Goal: Information Seeking & Learning: Learn about a topic

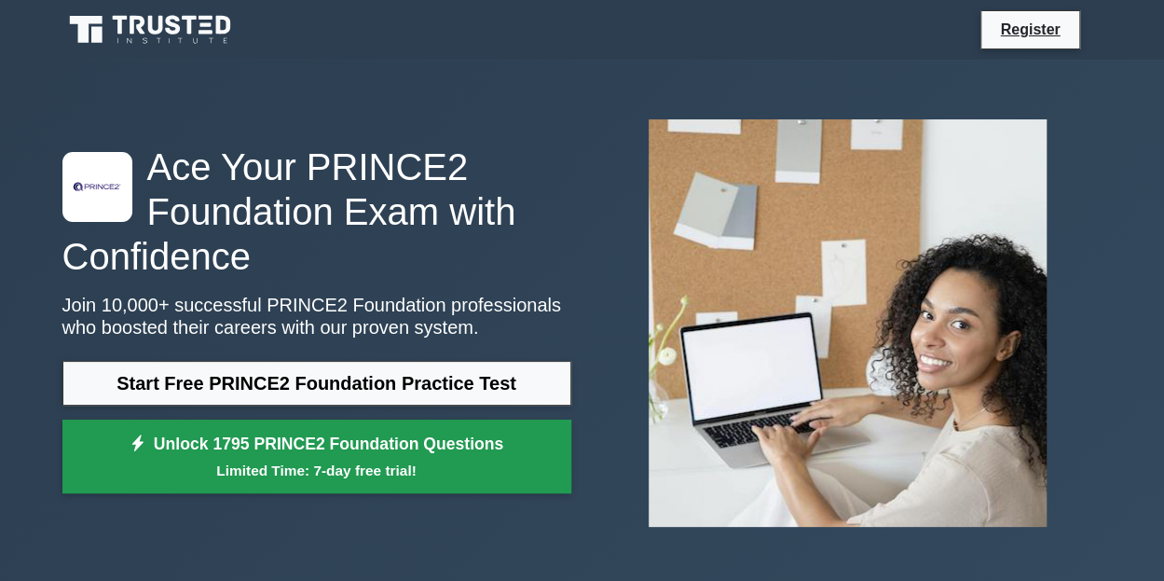
click at [336, 459] on small "Limited Time: 7-day free trial!" at bounding box center [317, 469] width 462 height 21
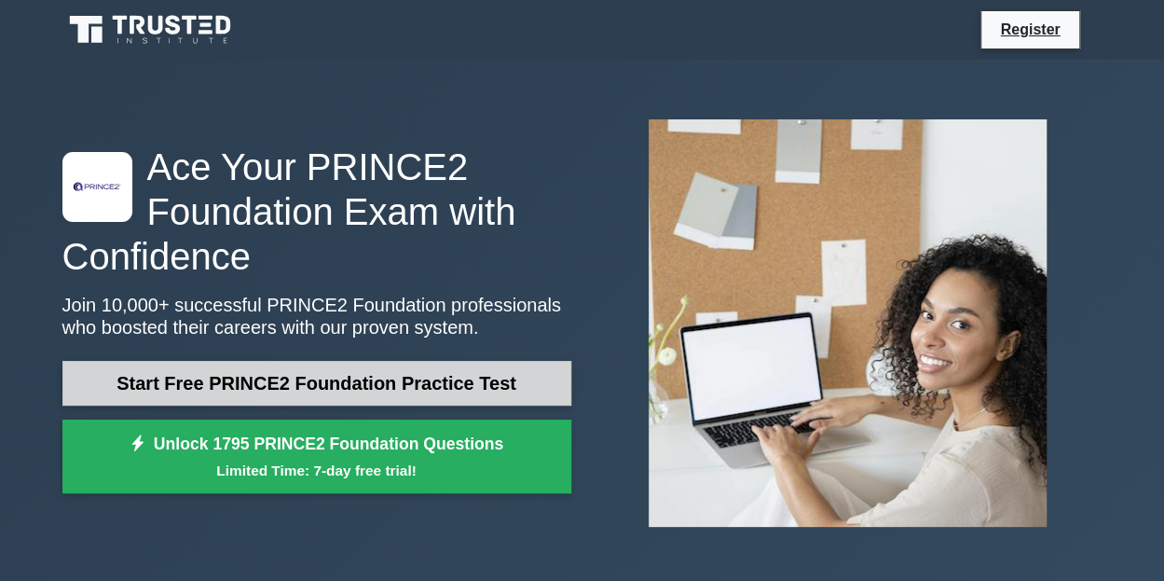
click at [308, 393] on link "Start Free PRINCE2 Foundation Practice Test" at bounding box center [316, 383] width 509 height 45
click at [312, 374] on link "Start Free PRINCE2 Foundation Practice Test" at bounding box center [316, 383] width 509 height 45
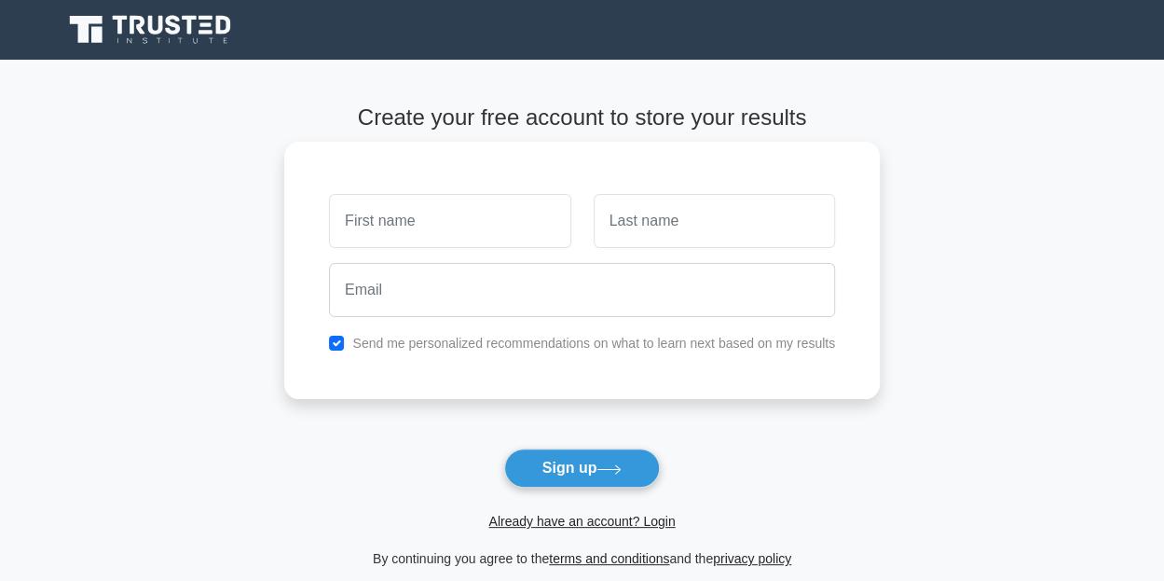
click at [443, 211] on input "text" at bounding box center [449, 221] width 241 height 54
type input "ant"
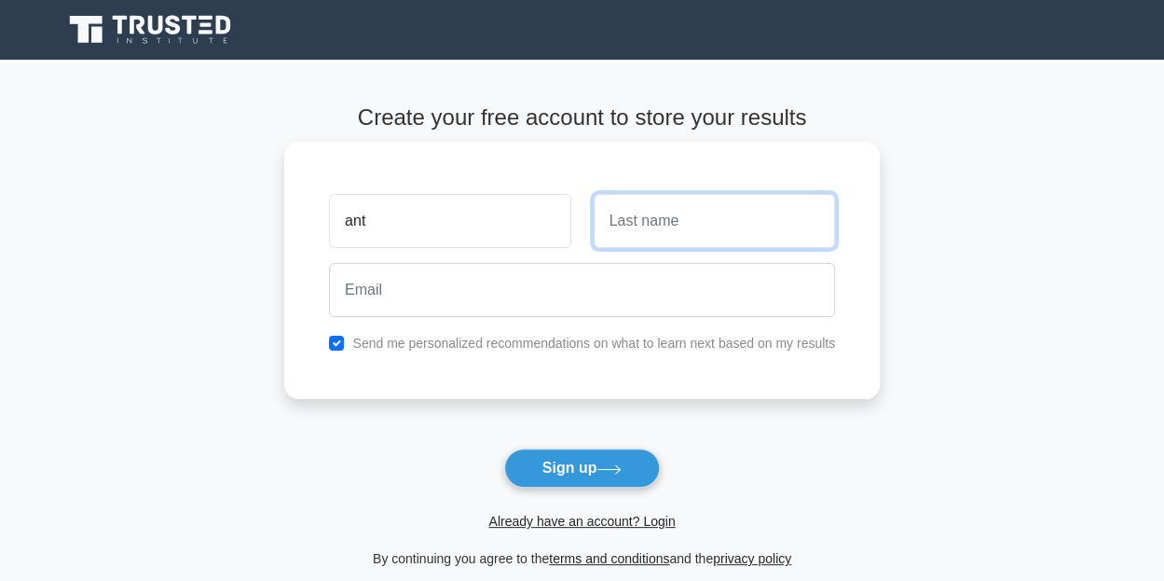
click at [673, 228] on input "text" at bounding box center [714, 221] width 241 height 54
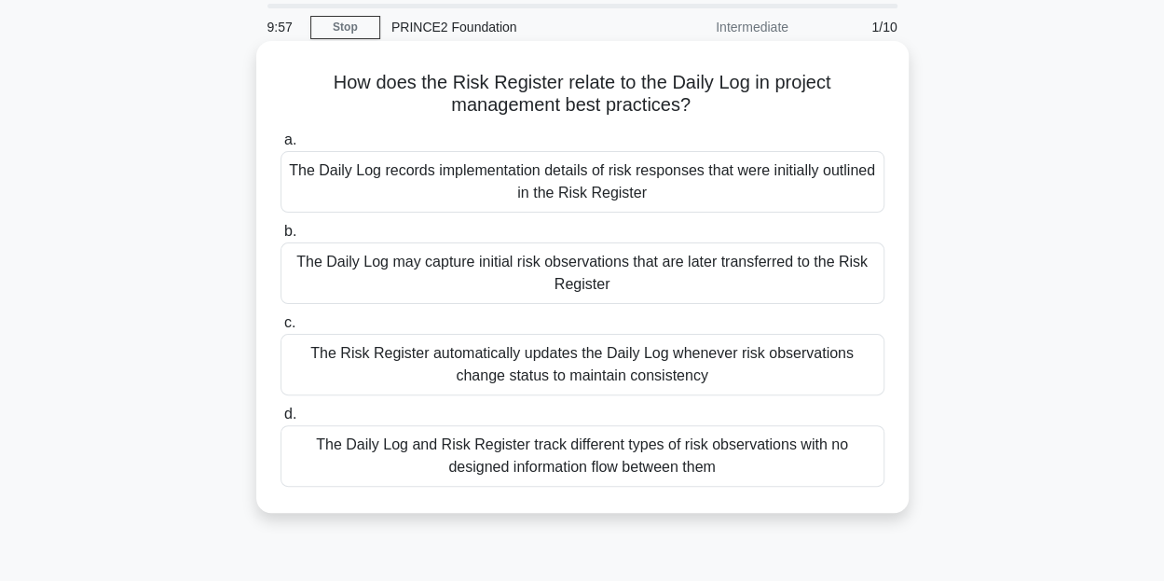
scroll to position [93, 0]
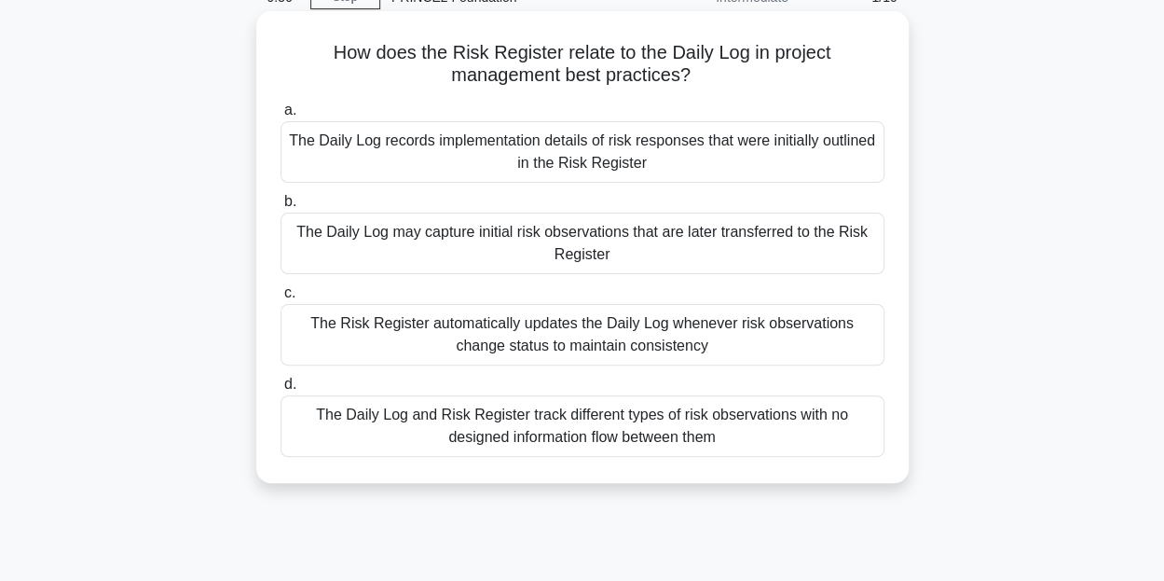
click at [537, 335] on div "The Risk Register automatically updates the Daily Log whenever risk observation…" at bounding box center [583, 335] width 604 height 62
click at [281, 299] on input "c. The Risk Register automatically updates the Daily Log whenever risk observat…" at bounding box center [281, 293] width 0 height 12
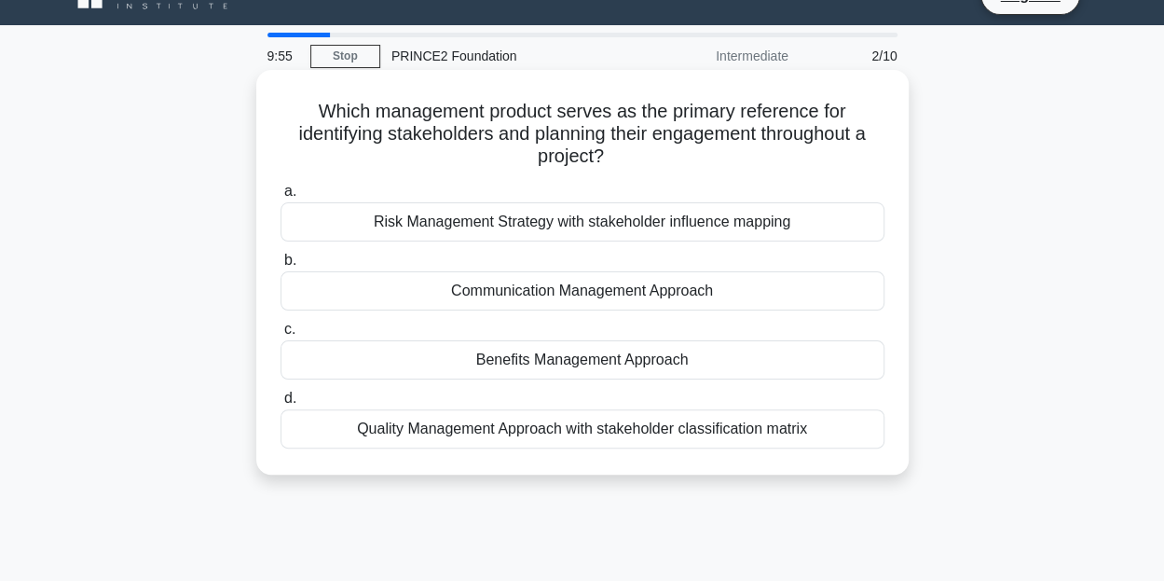
scroll to position [0, 0]
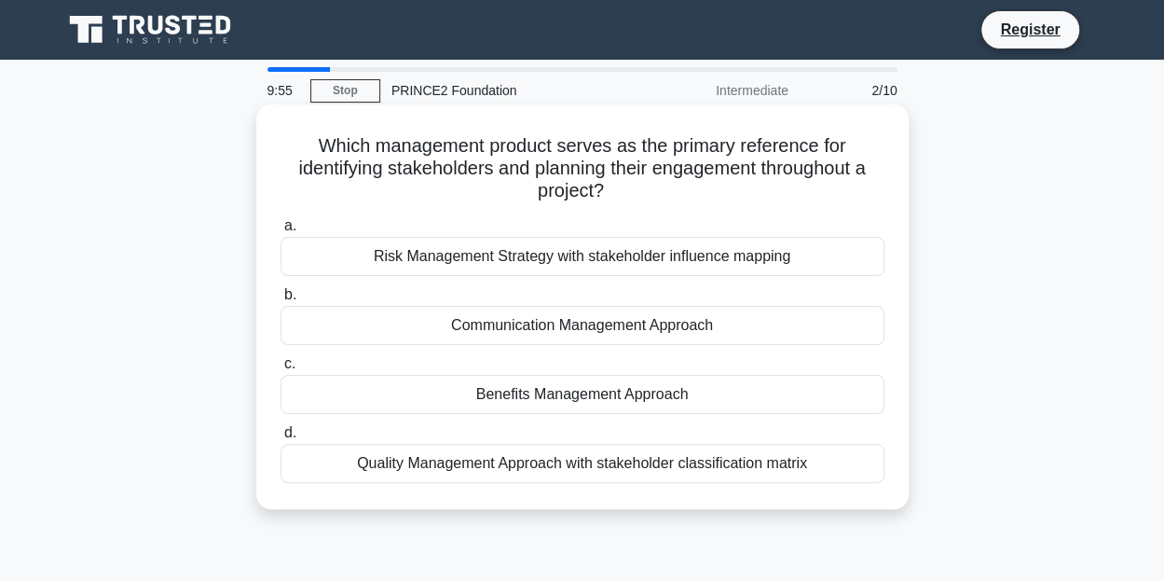
click at [529, 266] on div "Risk Management Strategy with stakeholder influence mapping" at bounding box center [583, 256] width 604 height 39
click at [281, 232] on input "a. Risk Management Strategy with stakeholder influence mapping" at bounding box center [281, 226] width 0 height 12
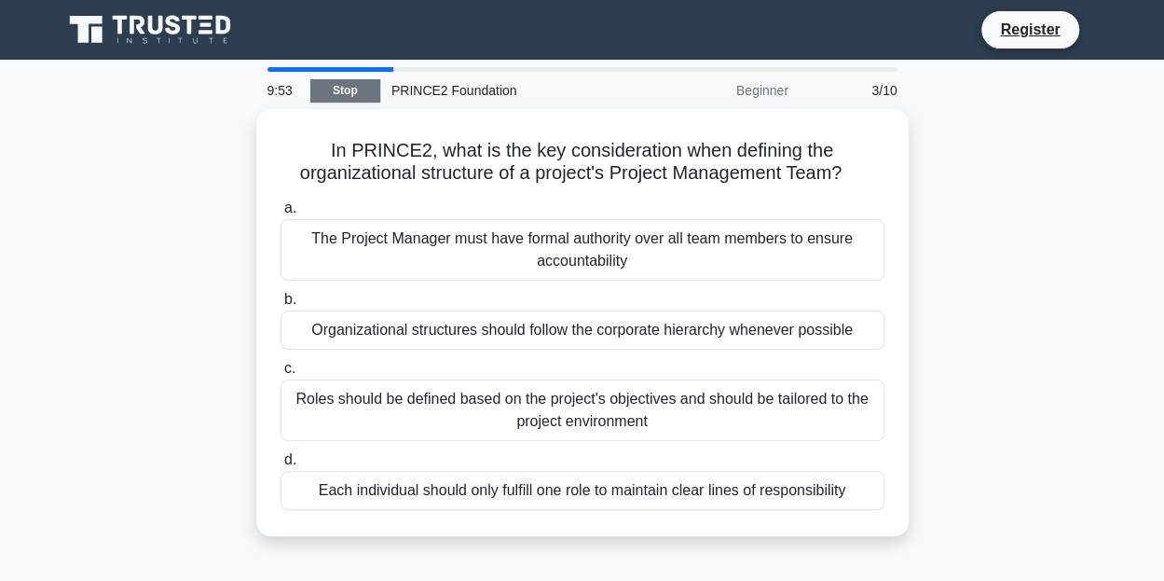
click at [366, 83] on link "Stop" at bounding box center [345, 90] width 70 height 23
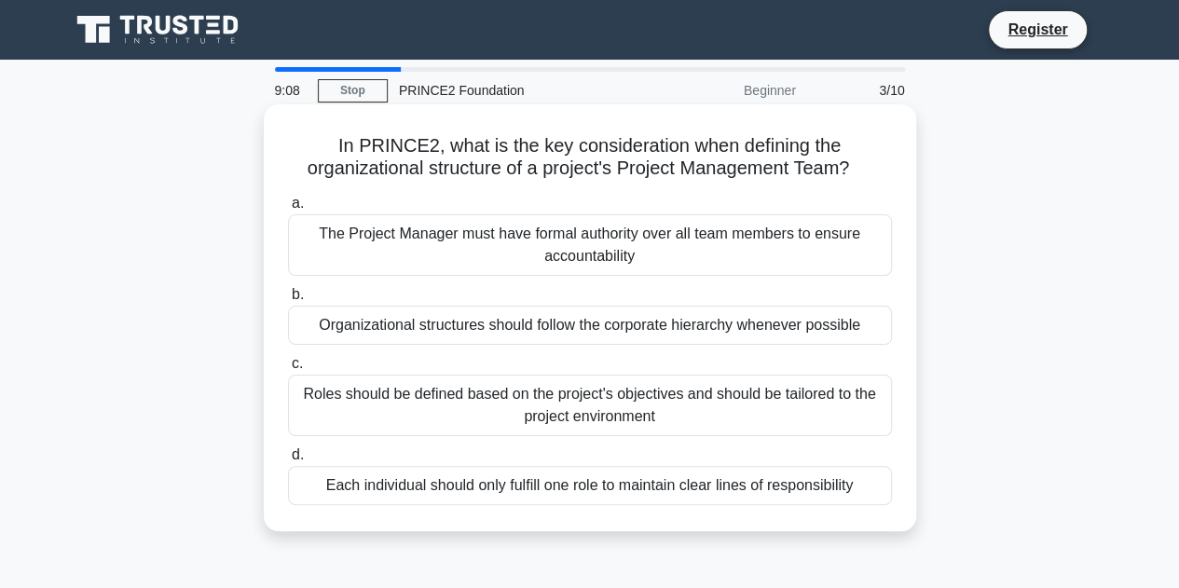
click at [609, 401] on div "Roles should be defined based on the project's objectives and should be tailore…" at bounding box center [590, 406] width 604 height 62
click at [288, 370] on input "c. Roles should be defined based on the project's objectives and should be tail…" at bounding box center [288, 364] width 0 height 12
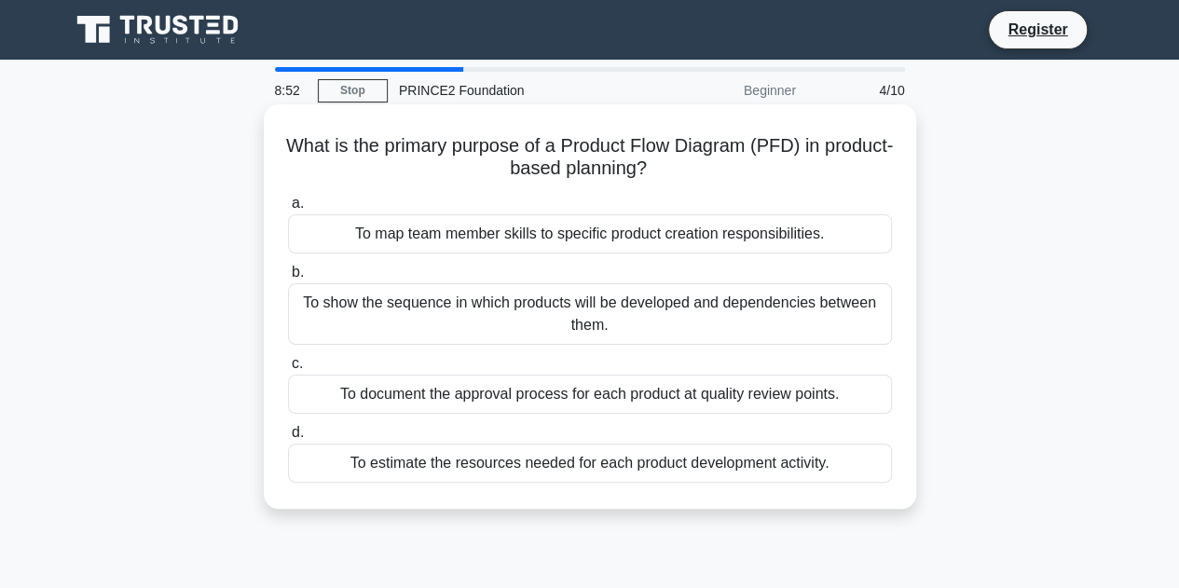
click at [648, 308] on div "To show the sequence in which products will be developed and dependencies betwe…" at bounding box center [590, 314] width 604 height 62
click at [288, 279] on input "b. To show the sequence in which products will be developed and dependencies be…" at bounding box center [288, 273] width 0 height 12
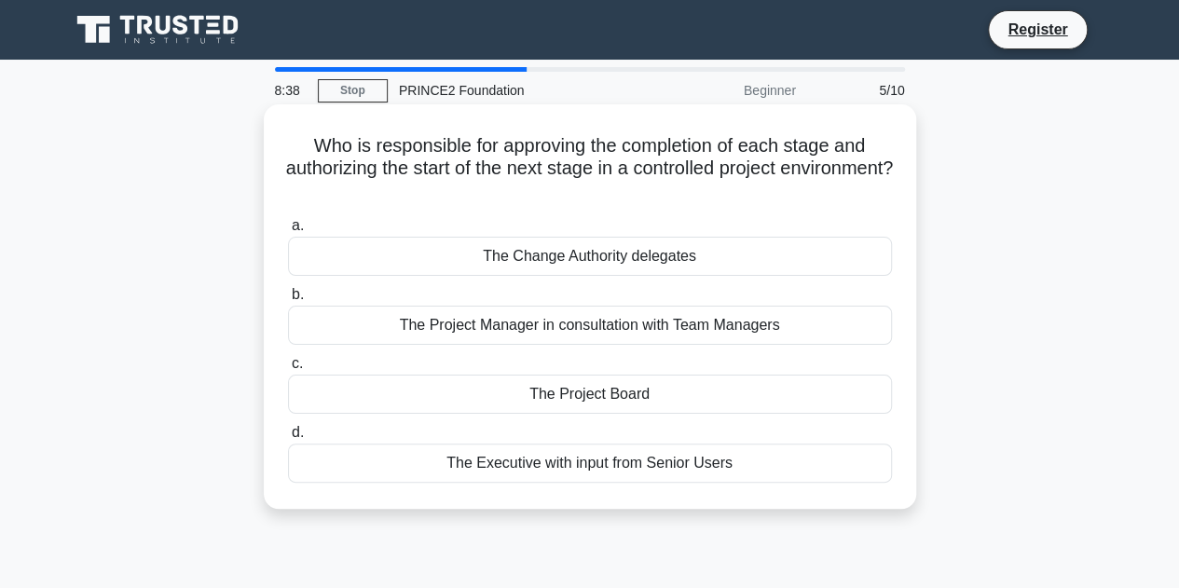
click at [605, 390] on div "The Project Board" at bounding box center [590, 394] width 604 height 39
click at [288, 370] on input "c. The Project Board" at bounding box center [288, 364] width 0 height 12
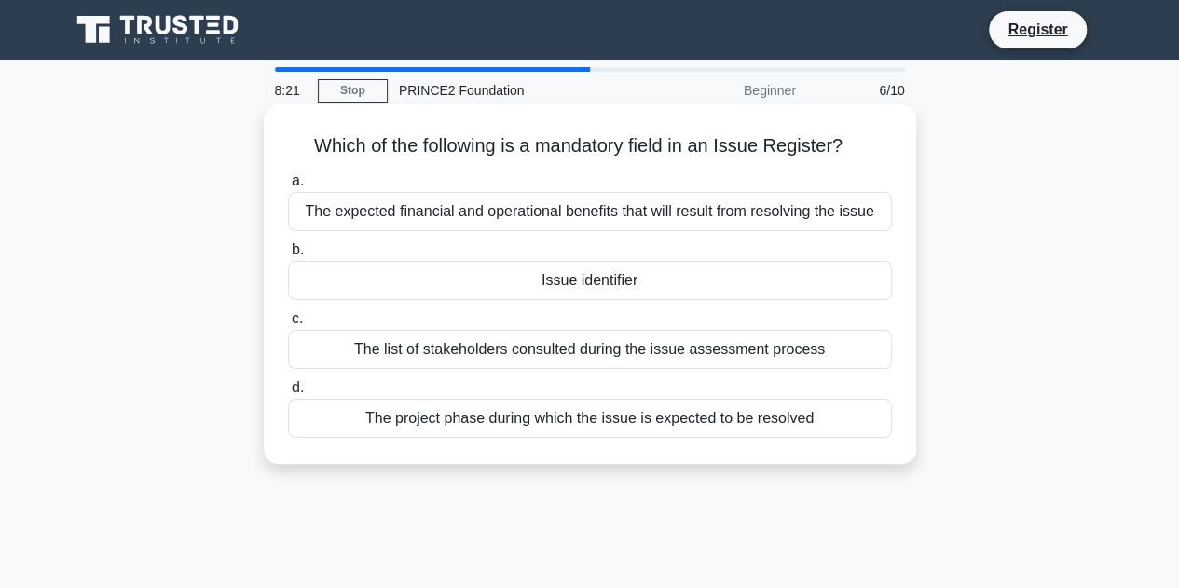
click at [661, 277] on div "Issue identifier" at bounding box center [590, 280] width 604 height 39
click at [288, 256] on input "b. Issue identifier" at bounding box center [288, 250] width 0 height 12
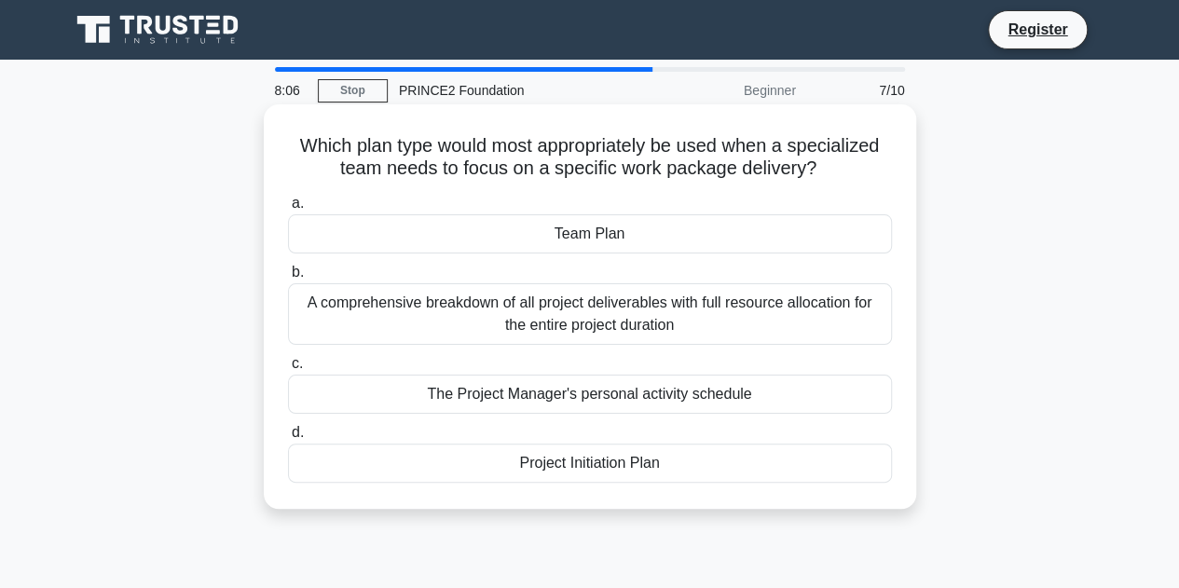
click at [697, 321] on div "A comprehensive breakdown of all project deliverables with full resource alloca…" at bounding box center [590, 314] width 604 height 62
click at [288, 279] on input "b. A comprehensive breakdown of all project deliverables with full resource all…" at bounding box center [288, 273] width 0 height 12
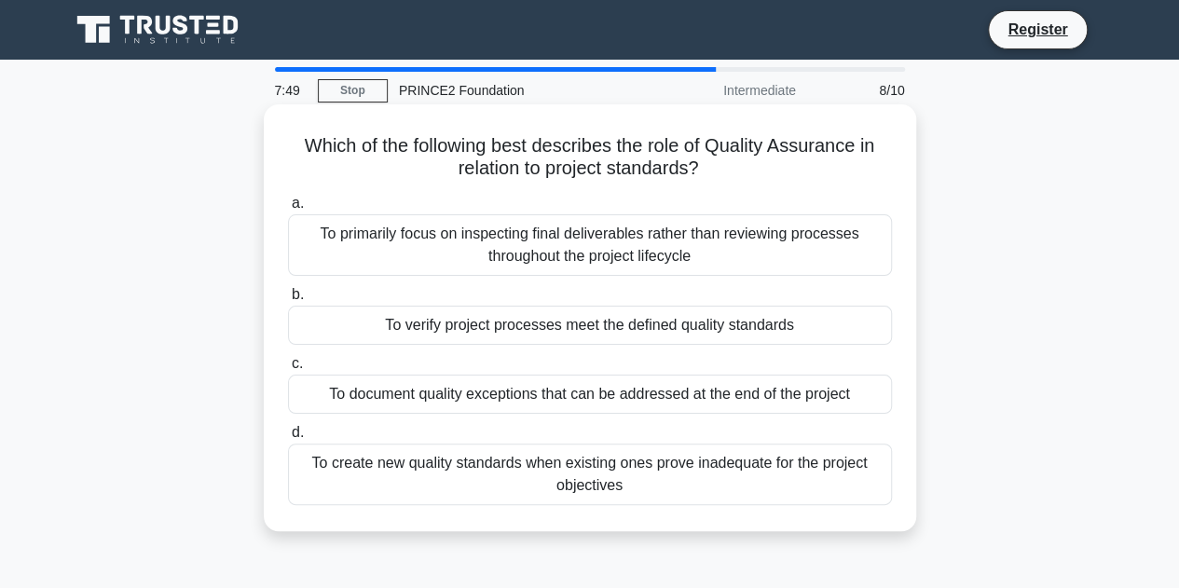
click at [636, 486] on div "To create new quality standards when existing ones prove inadequate for the pro…" at bounding box center [590, 475] width 604 height 62
click at [288, 439] on input "d. To create new quality standards when existing ones prove inadequate for the …" at bounding box center [288, 433] width 0 height 12
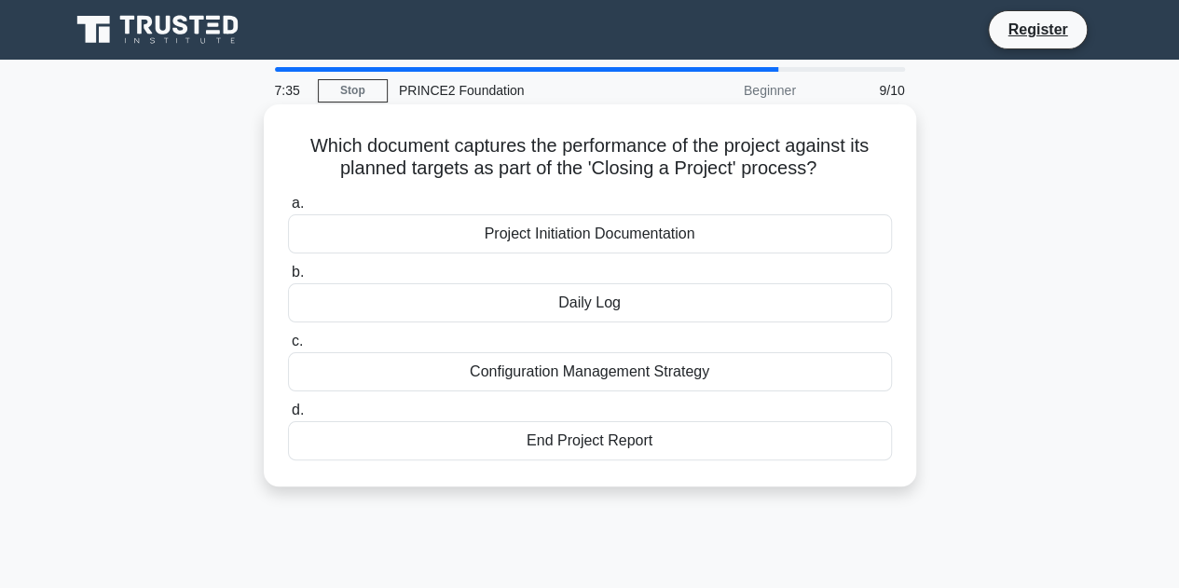
click at [597, 449] on div "End Project Report" at bounding box center [590, 440] width 604 height 39
click at [288, 417] on input "d. End Project Report" at bounding box center [288, 410] width 0 height 12
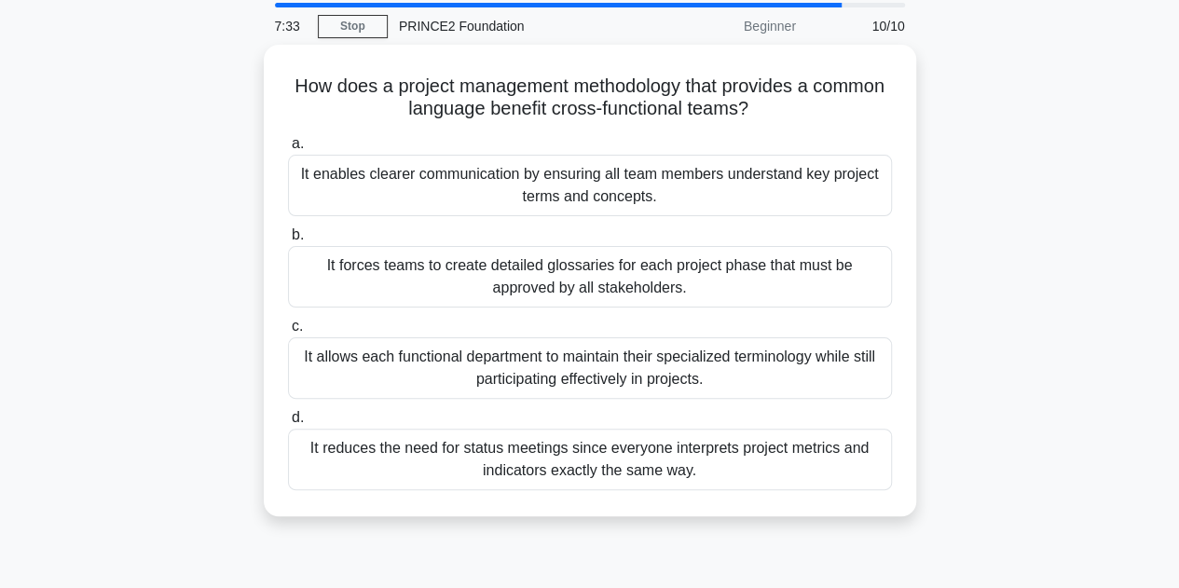
scroll to position [93, 0]
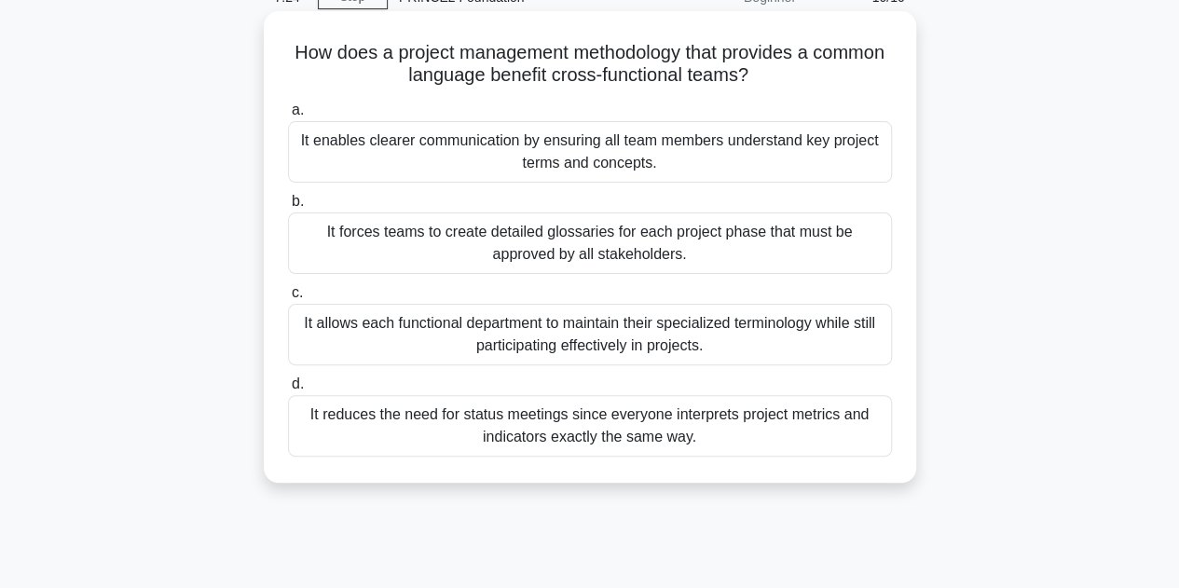
click at [637, 150] on div "It enables clearer communication by ensuring all team members understand key pr…" at bounding box center [590, 152] width 604 height 62
click at [288, 116] on input "a. It enables clearer communication by ensuring all team members understand key…" at bounding box center [288, 110] width 0 height 12
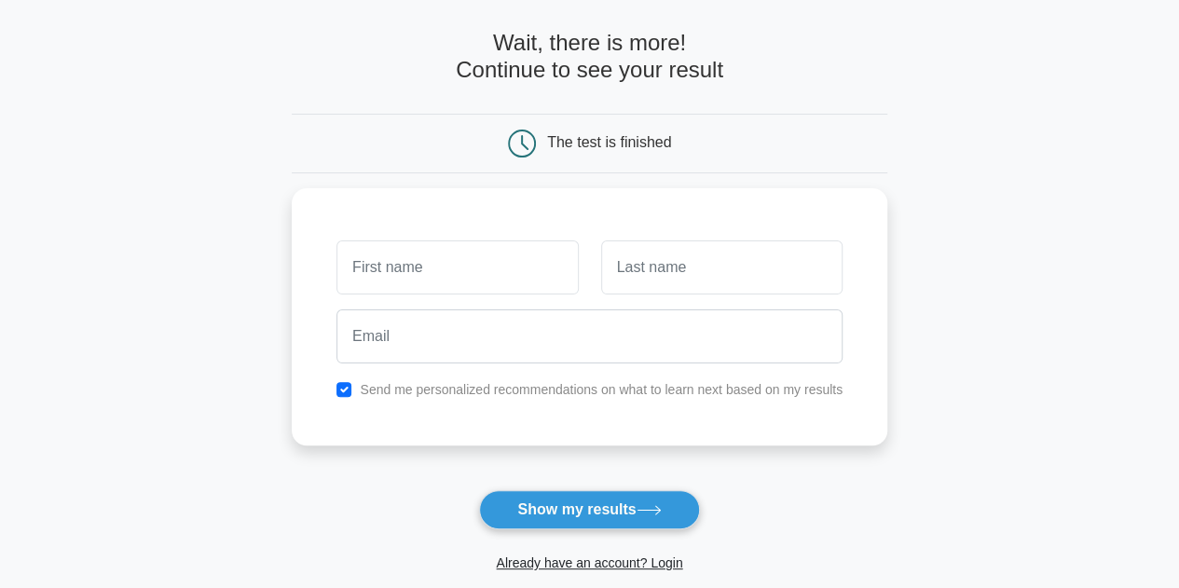
scroll to position [186, 0]
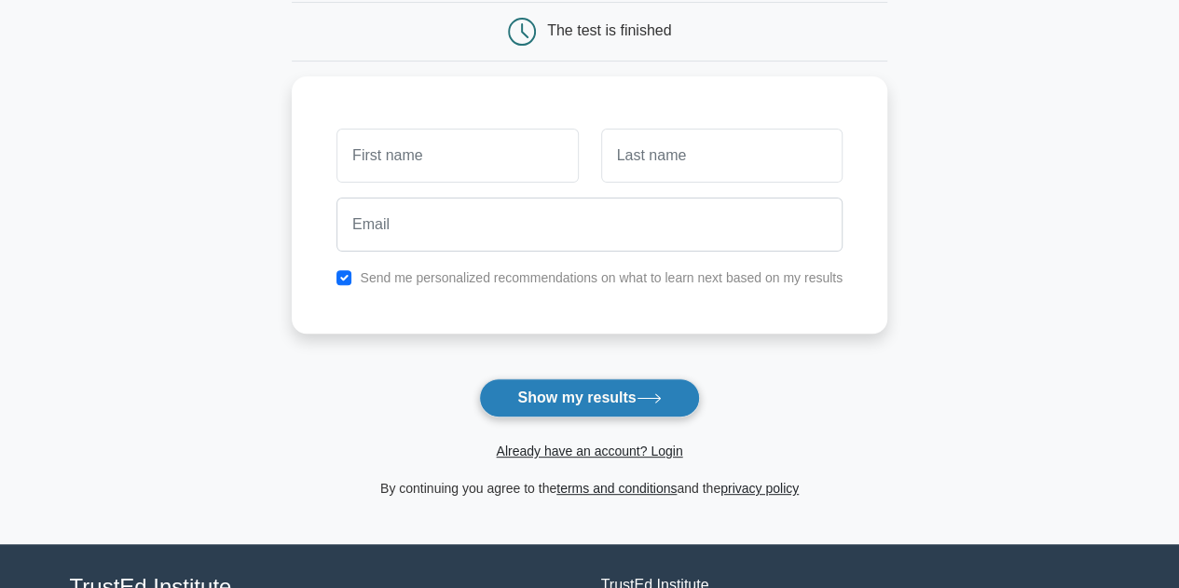
click at [672, 394] on button "Show my results" at bounding box center [589, 397] width 220 height 39
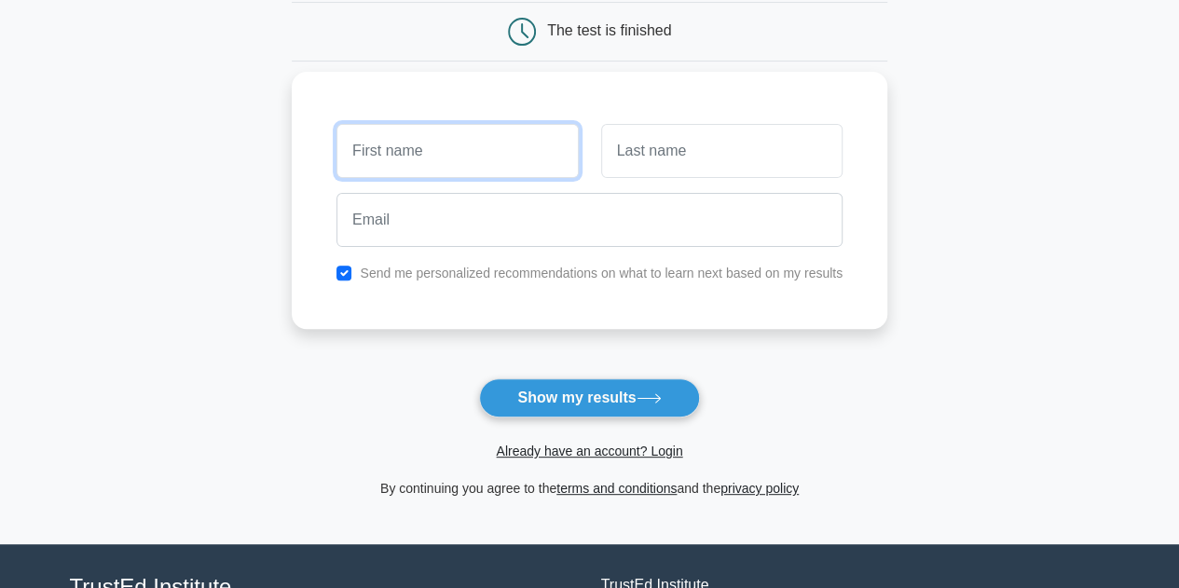
click at [475, 143] on input "text" at bounding box center [456, 151] width 241 height 54
type input "ant"
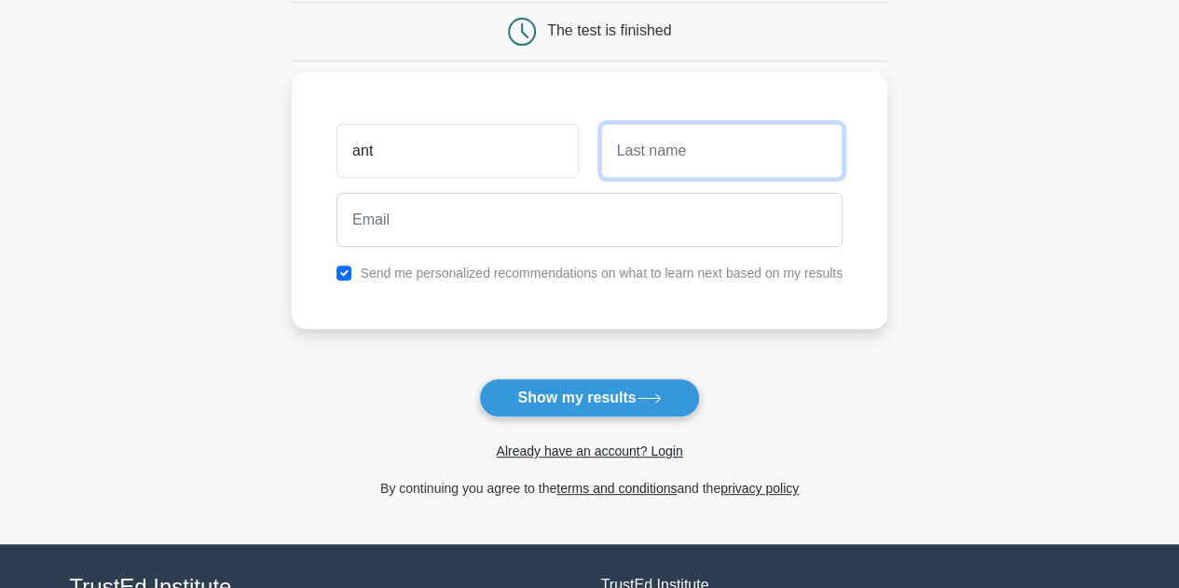
click at [649, 159] on input "text" at bounding box center [721, 151] width 241 height 54
type input "cheseldine"
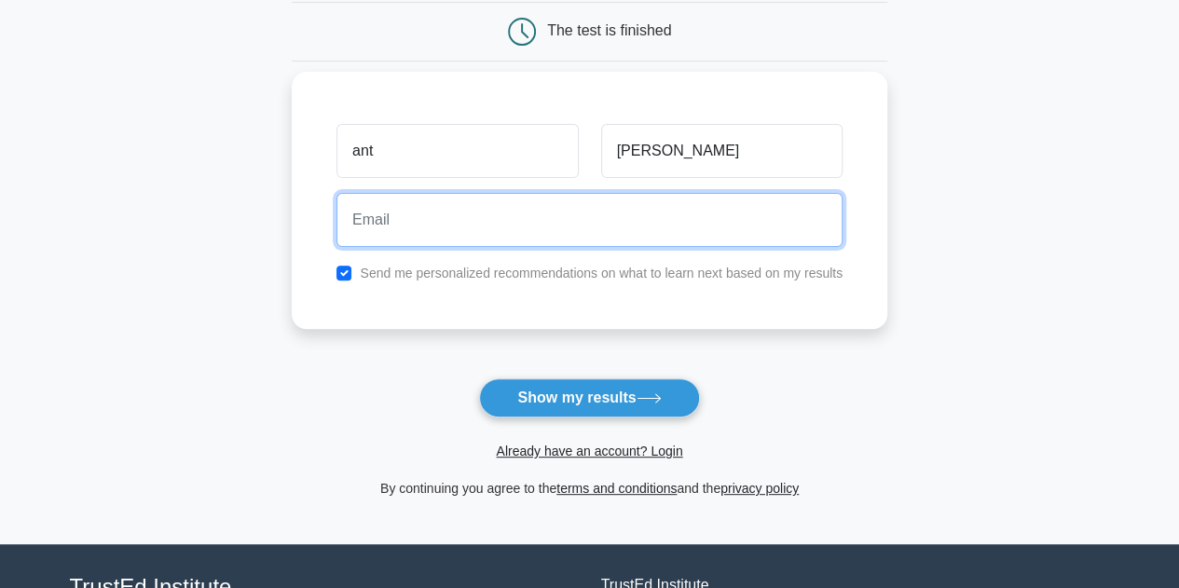
click at [565, 212] on input "email" at bounding box center [589, 220] width 506 height 54
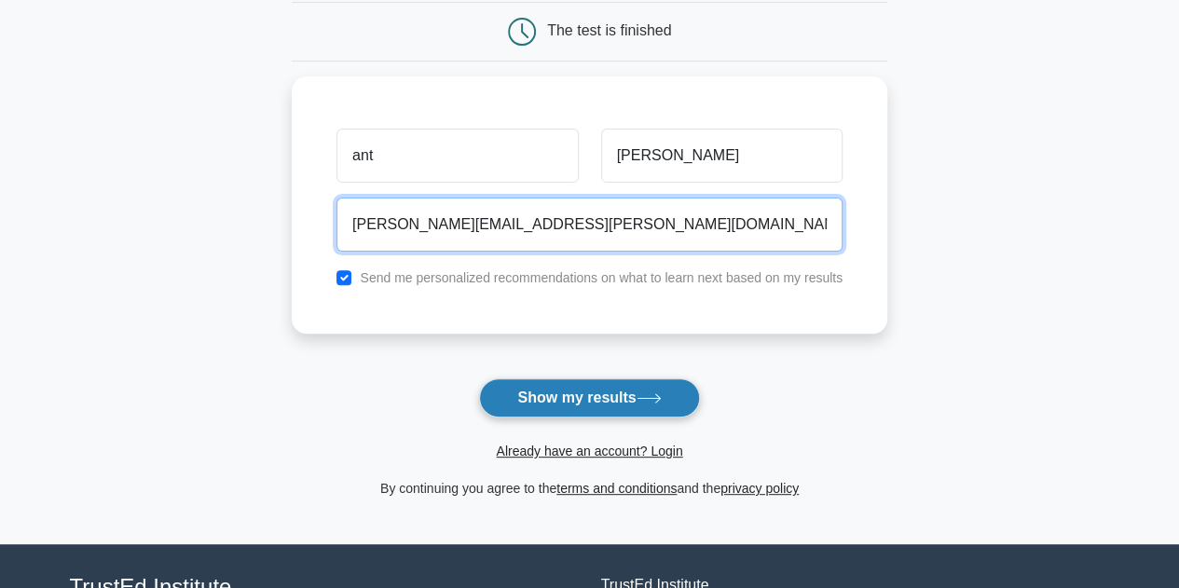
type input "anthony.cheseldine@transportexchangegroup.com"
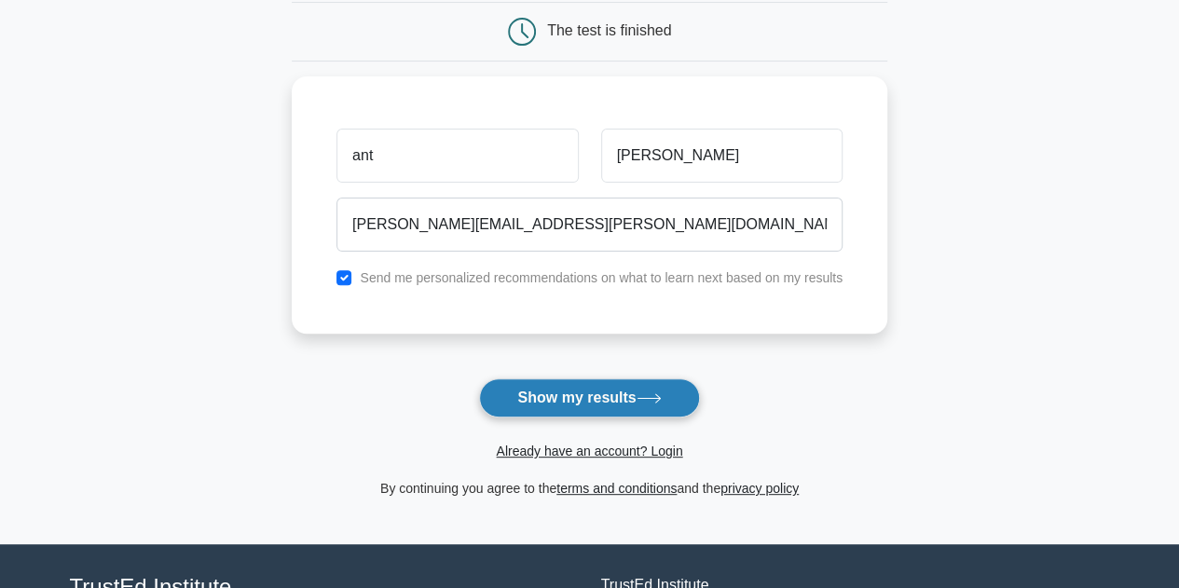
click at [632, 407] on button "Show my results" at bounding box center [589, 397] width 220 height 39
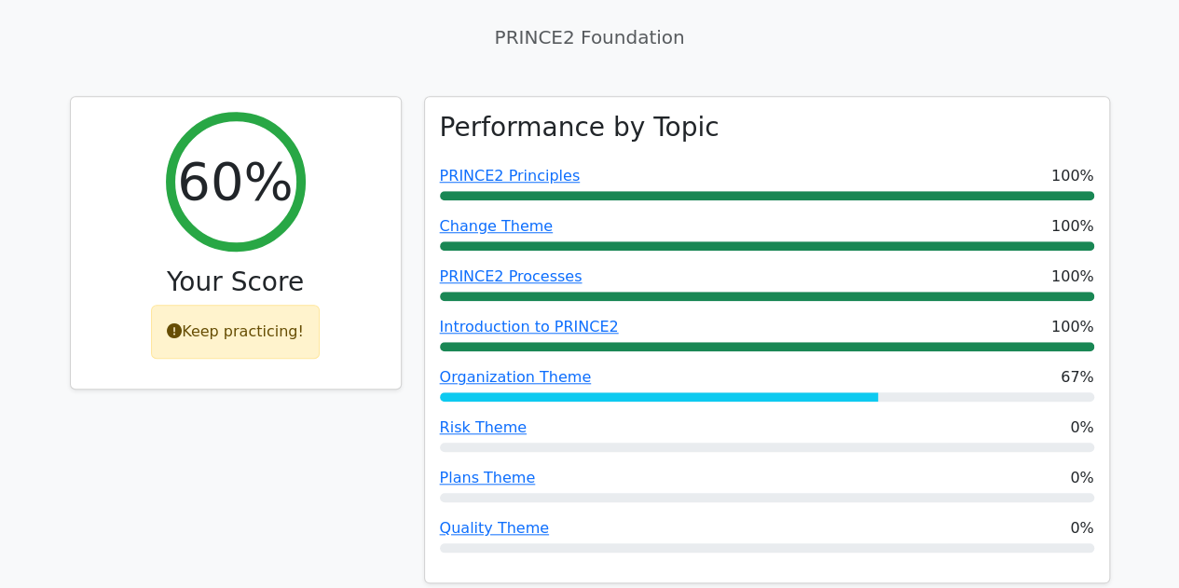
scroll to position [670, 0]
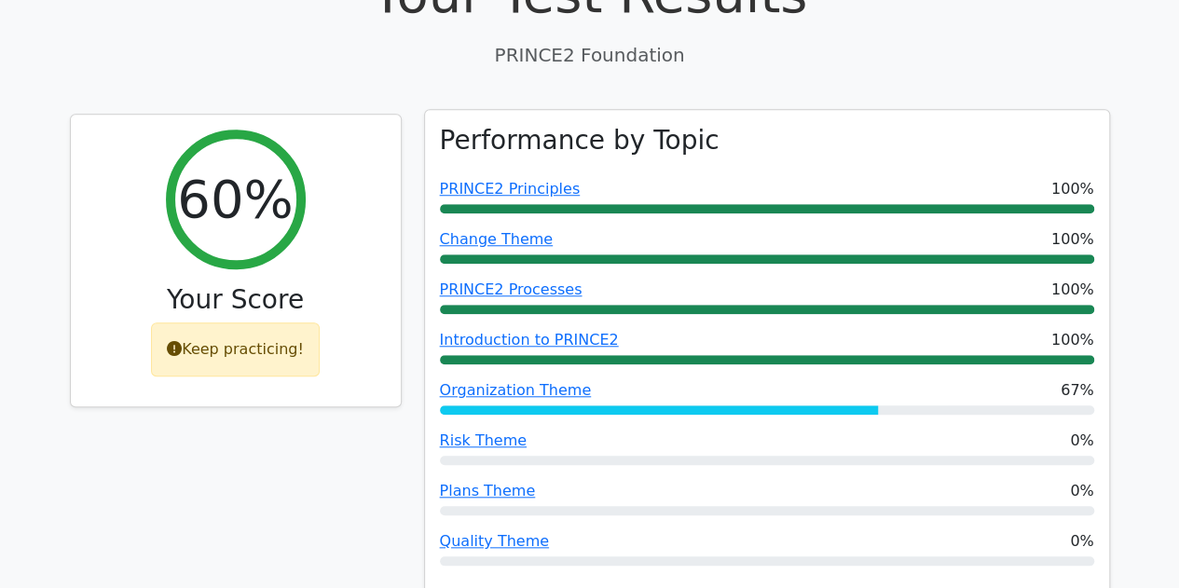
click at [705, 110] on div "Performance by Topic PRINCE2 Principles 100% Change Theme 100% PRINCE2 Processe…" at bounding box center [767, 353] width 684 height 486
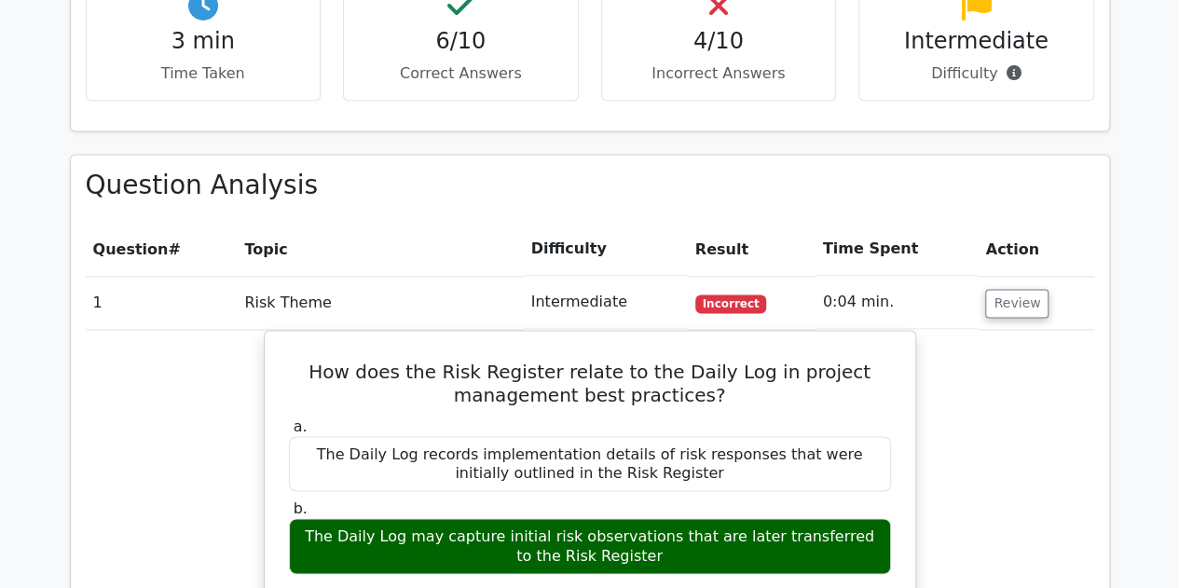
scroll to position [1416, 0]
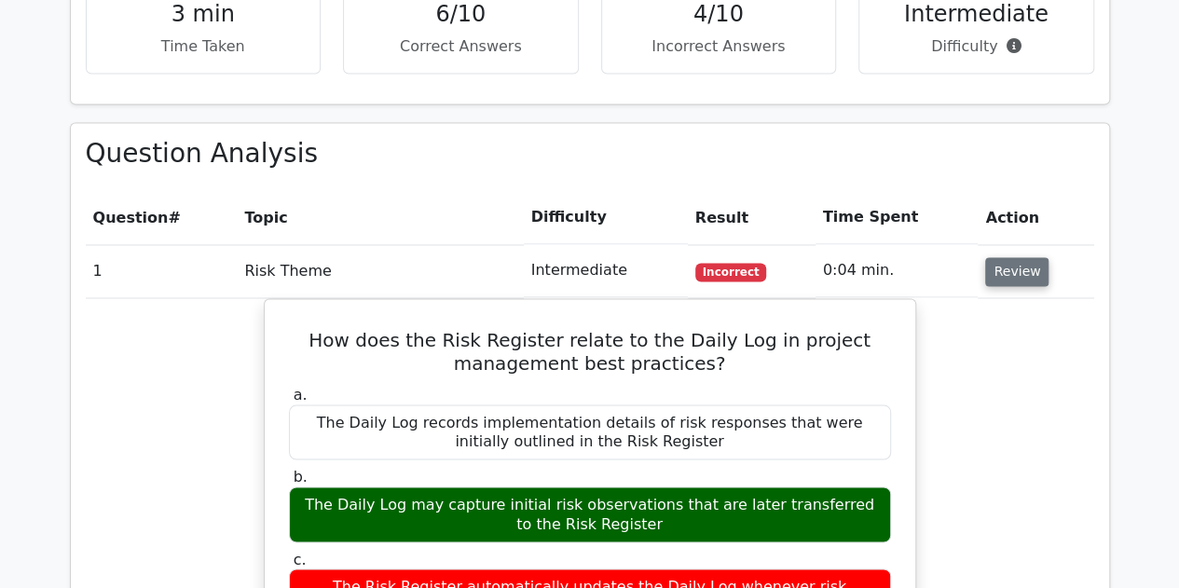
click at [1007, 257] on button "Review" at bounding box center [1016, 271] width 63 height 29
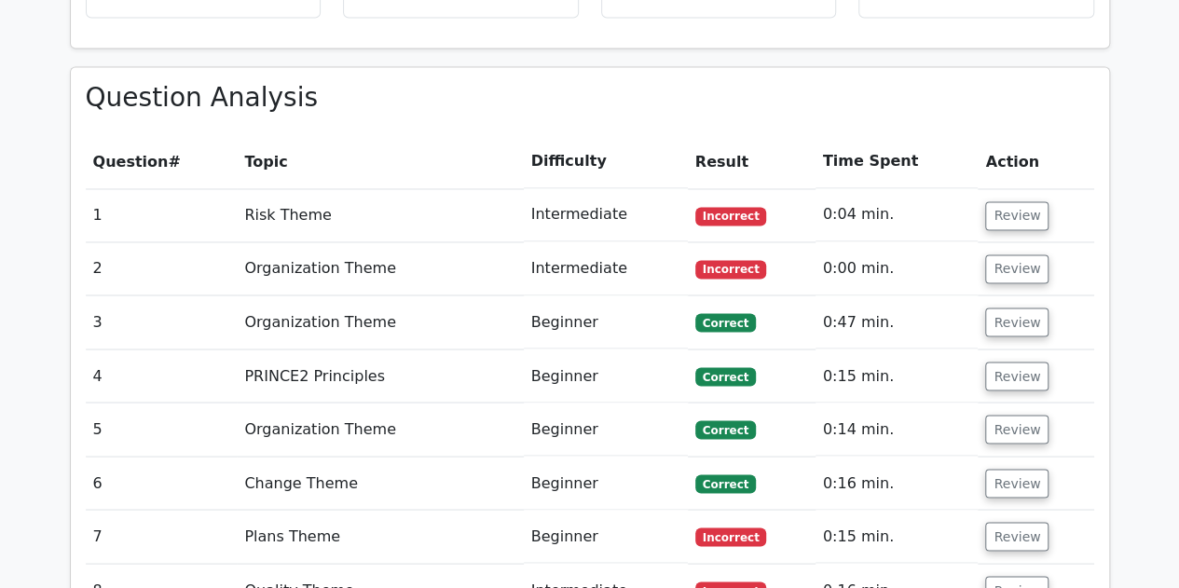
scroll to position [1509, 0]
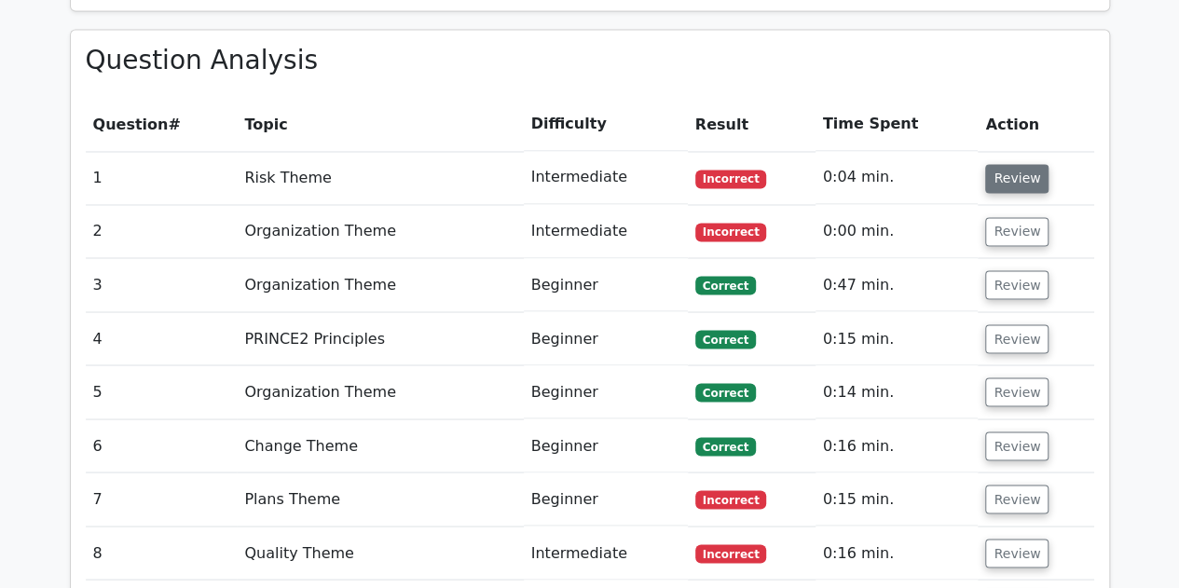
click at [1008, 164] on button "Review" at bounding box center [1016, 178] width 63 height 29
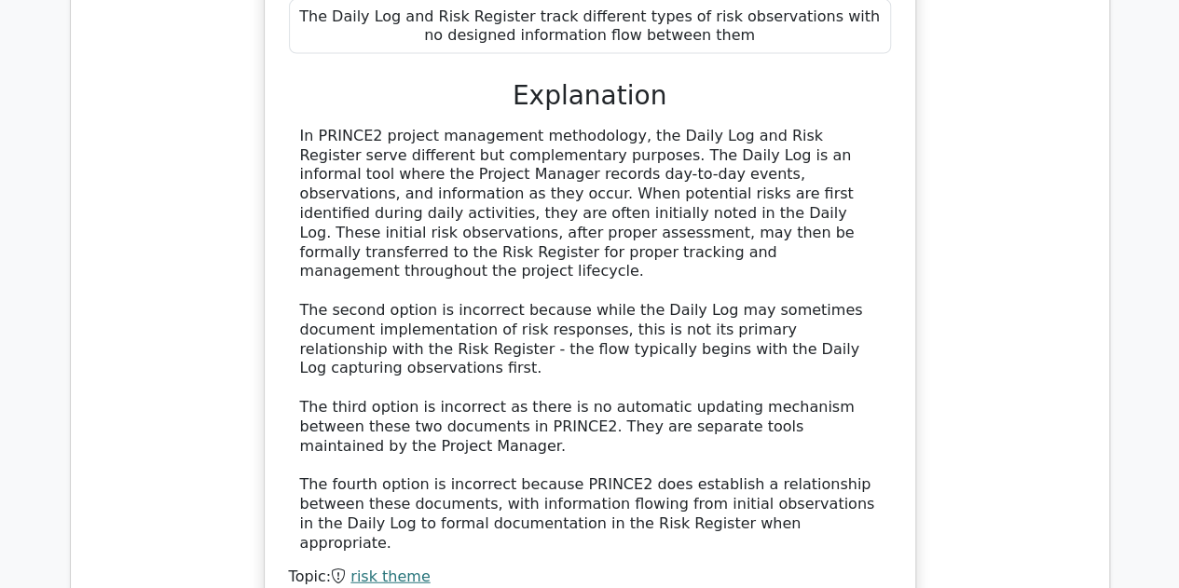
scroll to position [2348, 0]
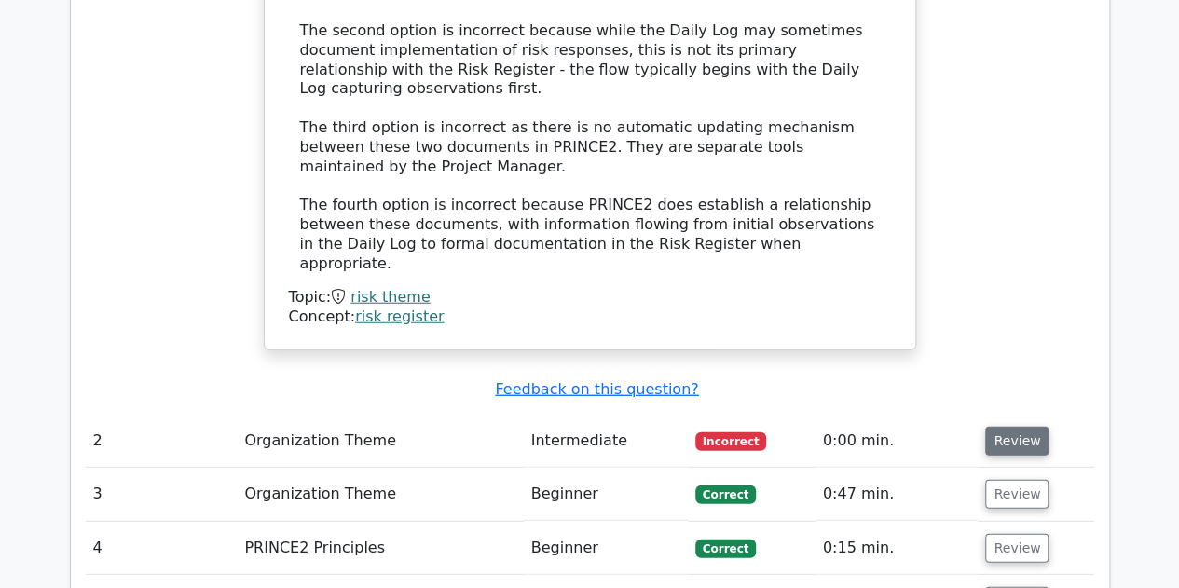
click at [1020, 427] on button "Review" at bounding box center [1016, 441] width 63 height 29
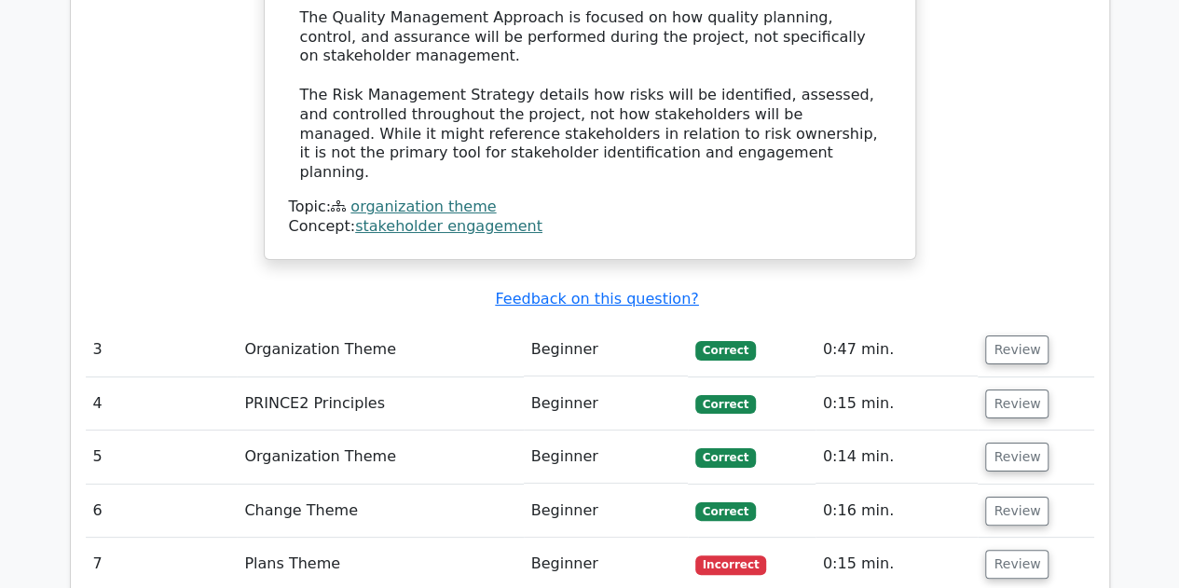
scroll to position [3652, 0]
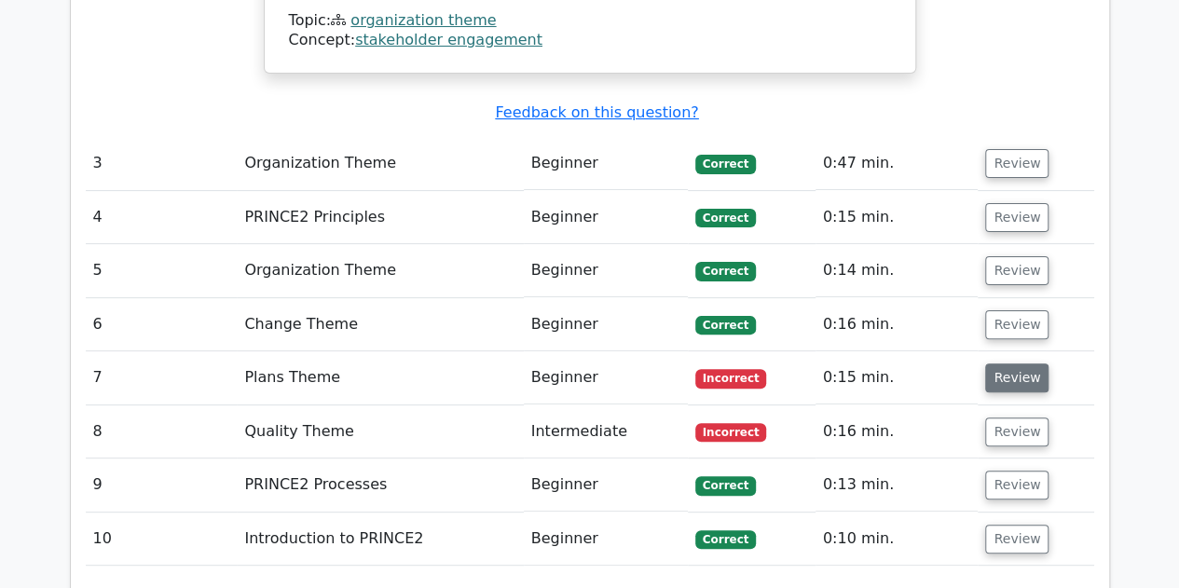
click at [996, 363] on button "Review" at bounding box center [1016, 377] width 63 height 29
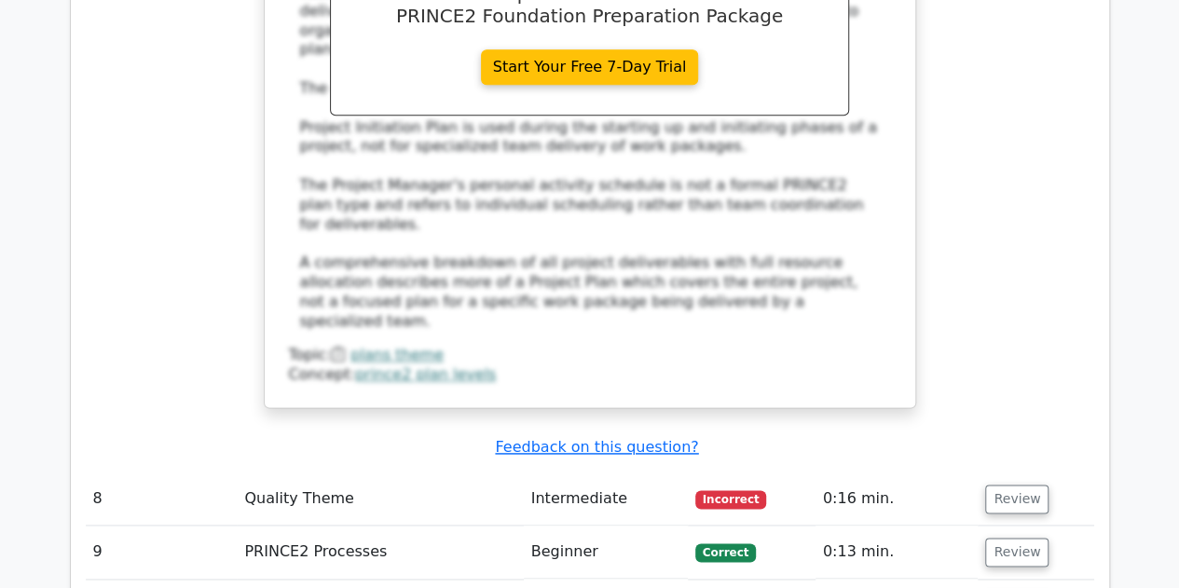
scroll to position [4584, 0]
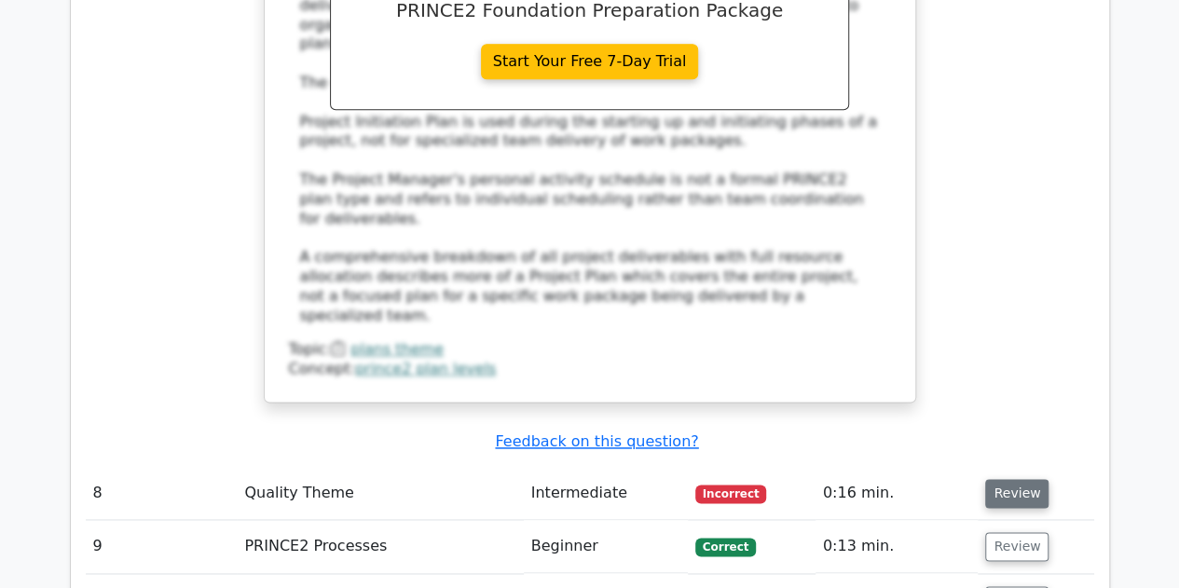
click at [1003, 479] on button "Review" at bounding box center [1016, 493] width 63 height 29
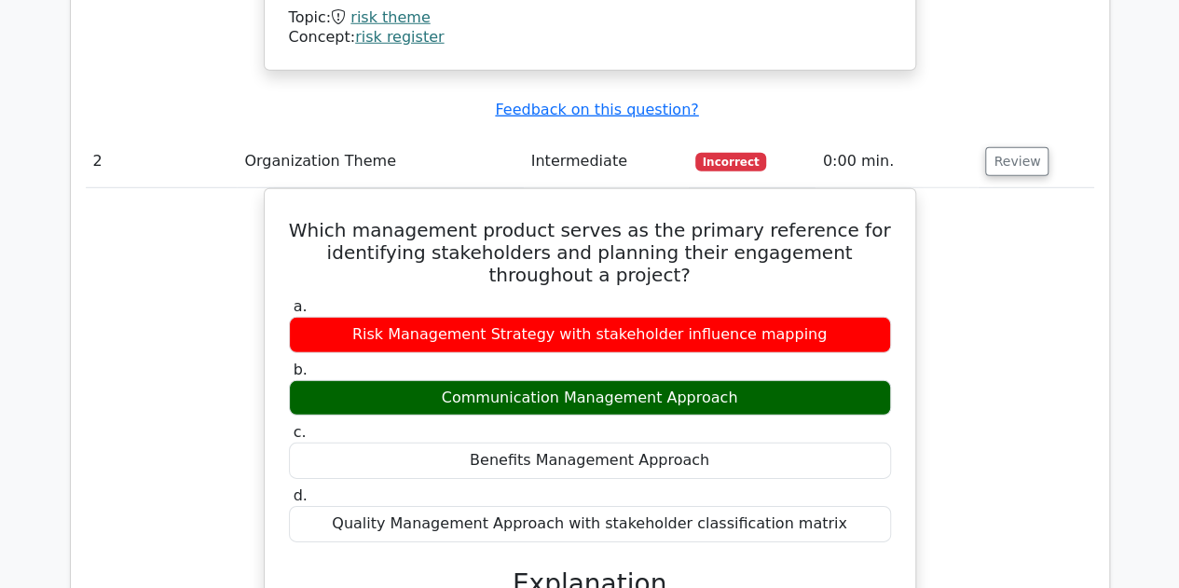
scroll to position [2534, 0]
